Goal: Task Accomplishment & Management: Use online tool/utility

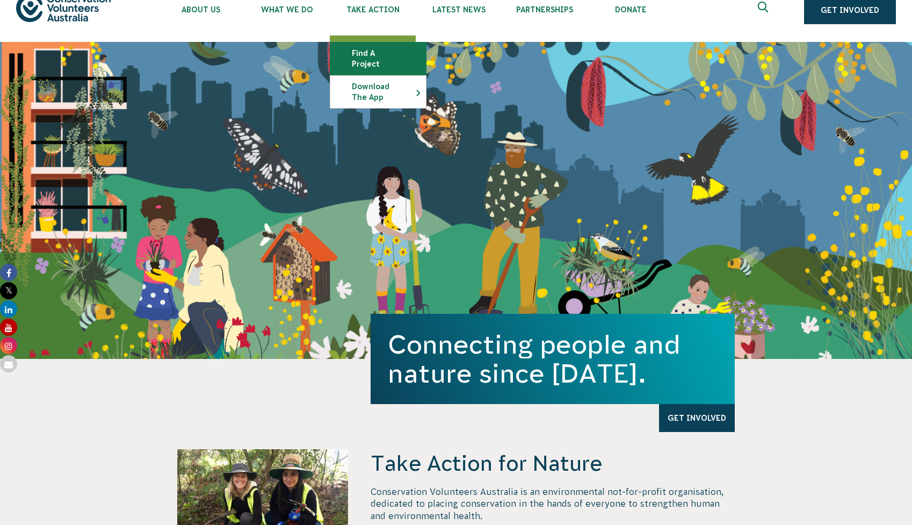
click at [371, 57] on link "Find a project" at bounding box center [378, 58] width 96 height 32
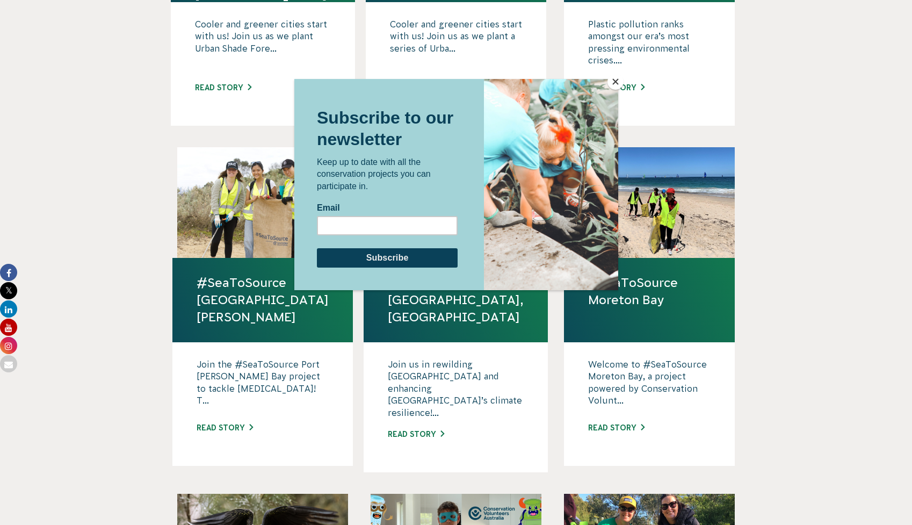
scroll to position [570, 0]
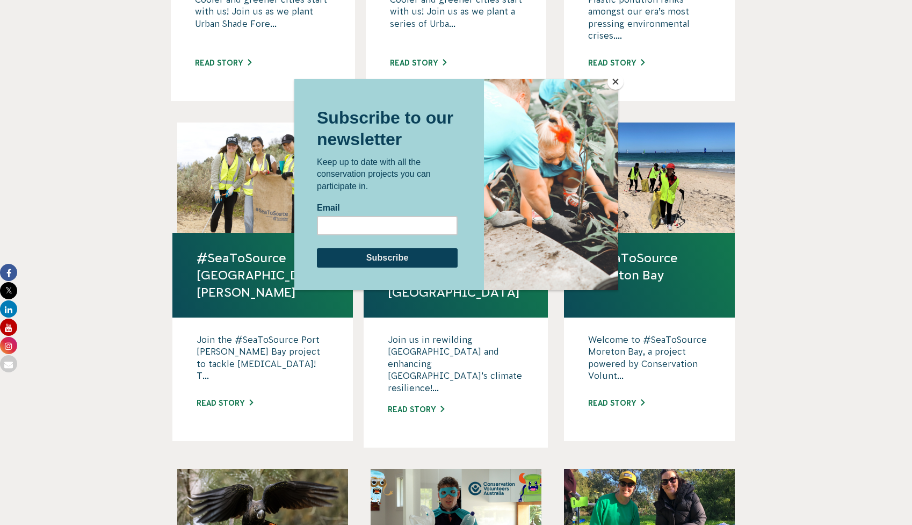
click at [614, 85] on button "Close" at bounding box center [615, 82] width 16 height 16
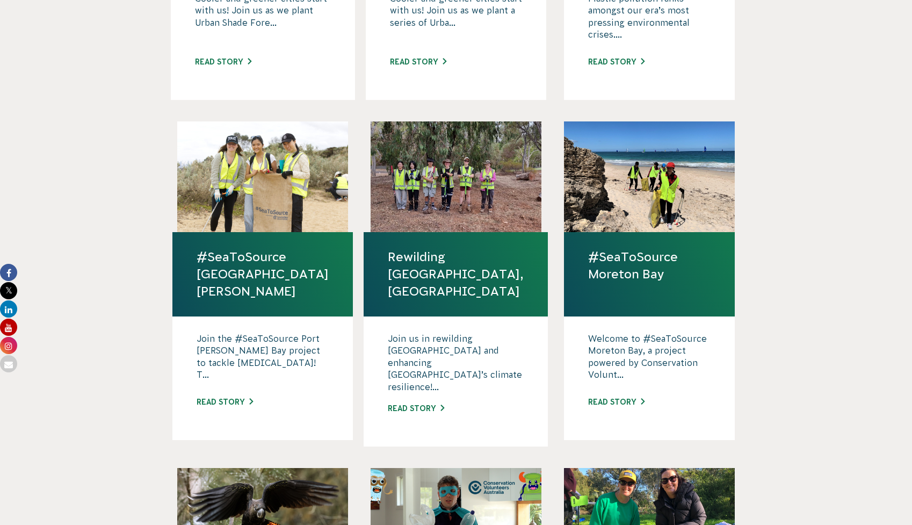
scroll to position [573, 0]
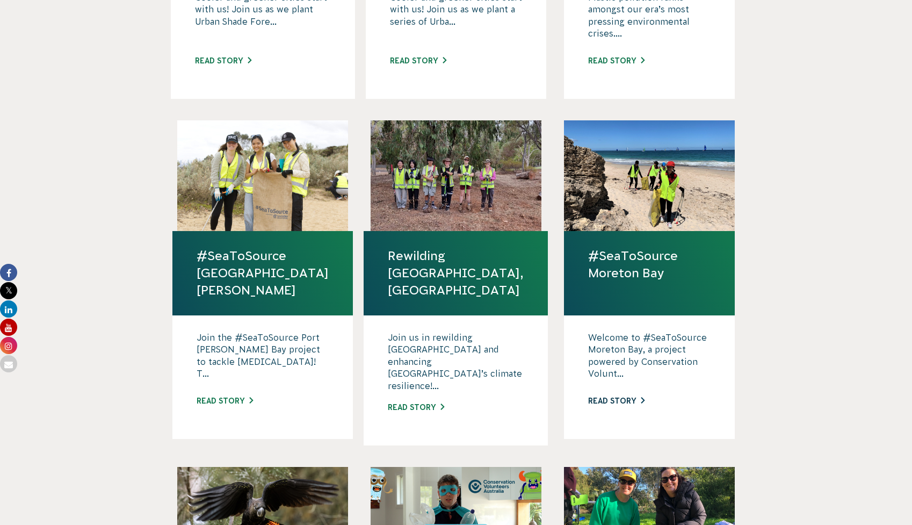
click at [621, 396] on link "Read story" at bounding box center [616, 400] width 56 height 9
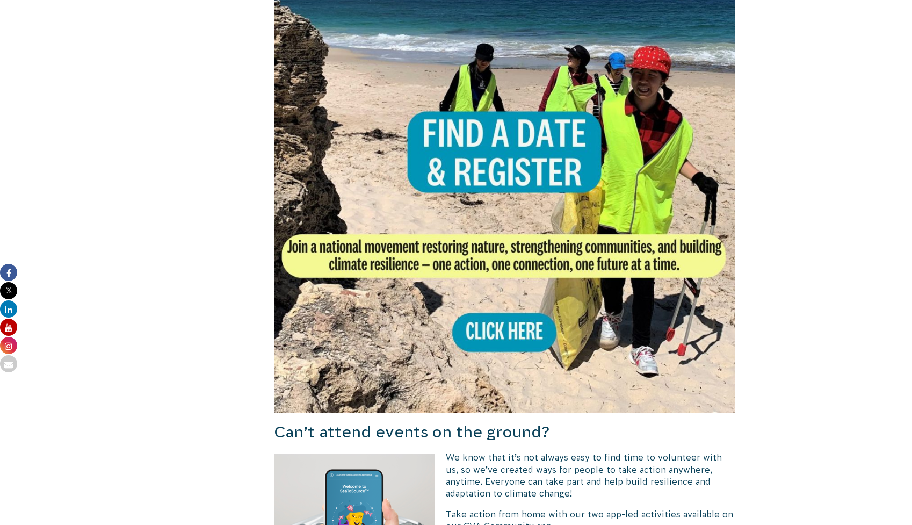
scroll to position [1099, 0]
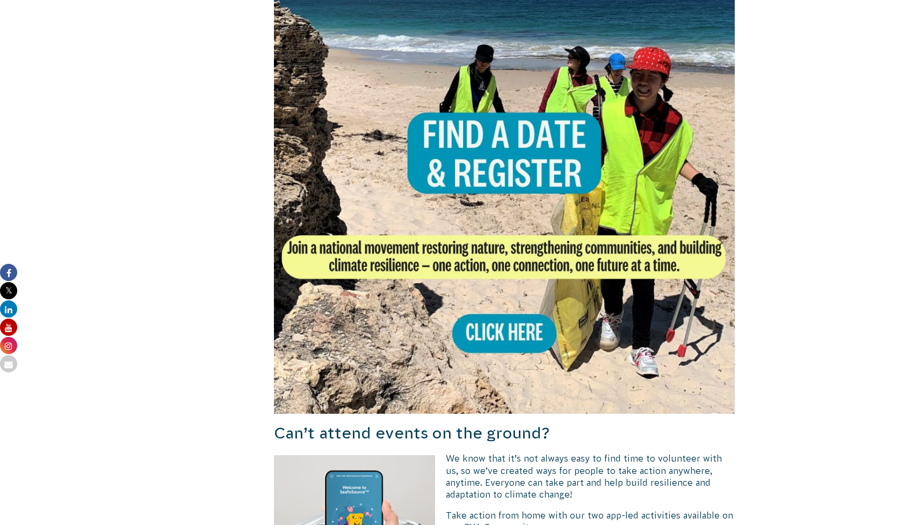
click at [530, 336] on img at bounding box center [504, 183] width 461 height 461
